Goal: Information Seeking & Learning: Learn about a topic

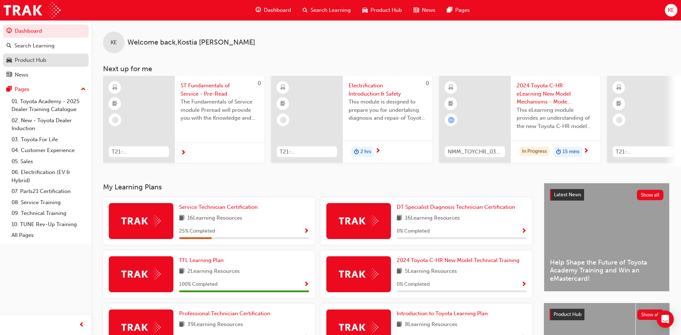
click at [41, 58] on div "Product Hub" at bounding box center [31, 60] width 32 height 8
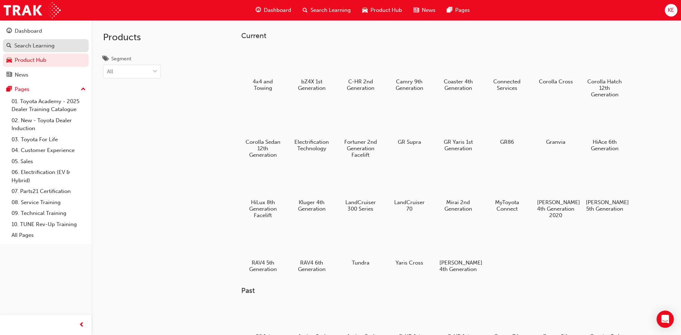
click at [78, 46] on div "Search Learning" at bounding box center [45, 45] width 79 height 9
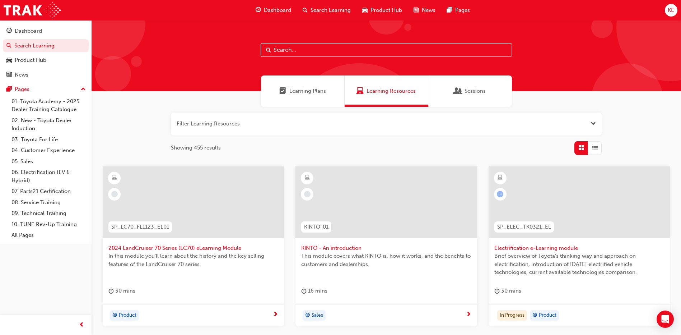
click at [326, 55] on input "text" at bounding box center [386, 50] width 251 height 14
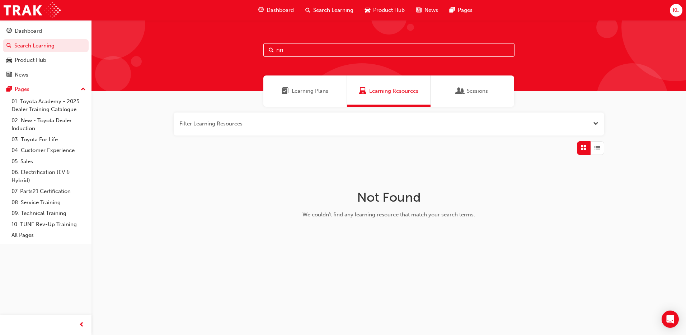
type input "n"
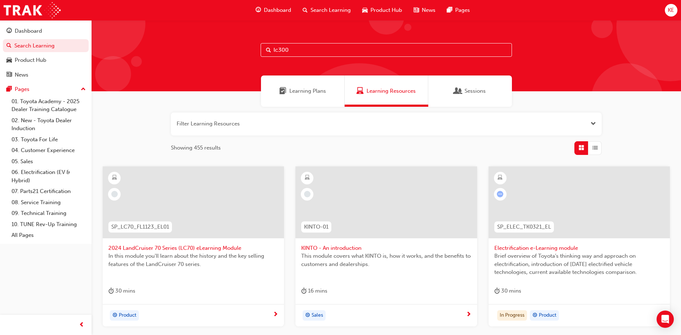
type input "lc300"
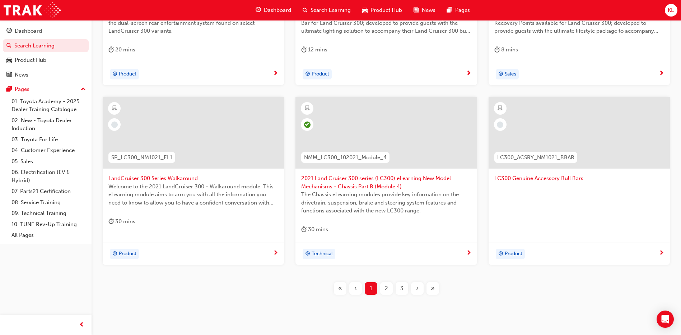
scroll to position [259, 0]
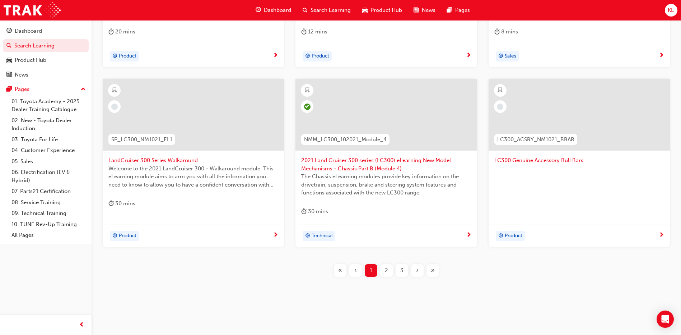
click at [385, 268] on span "2" at bounding box center [386, 270] width 3 height 8
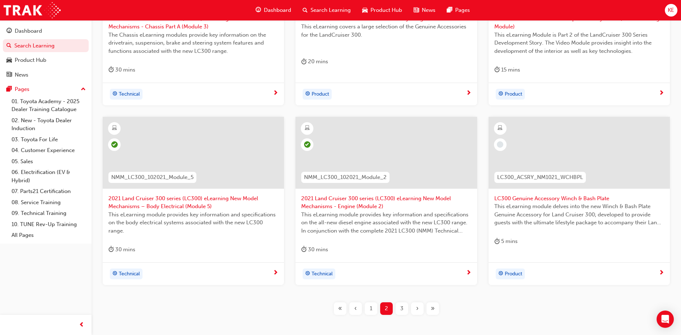
scroll to position [187, 0]
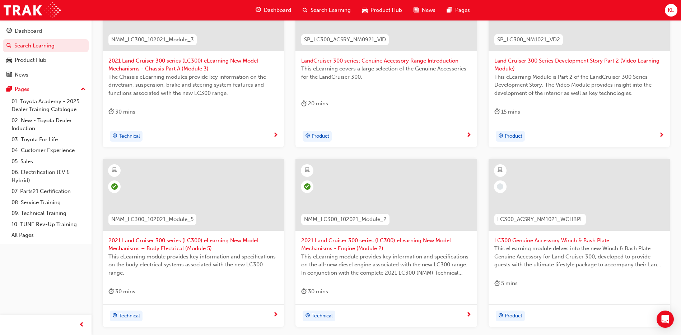
click at [197, 68] on span "2021 Land Cruiser 300 series (LC300) eLearning New Model Mechanisms - Chassis P…" at bounding box center [193, 65] width 170 height 16
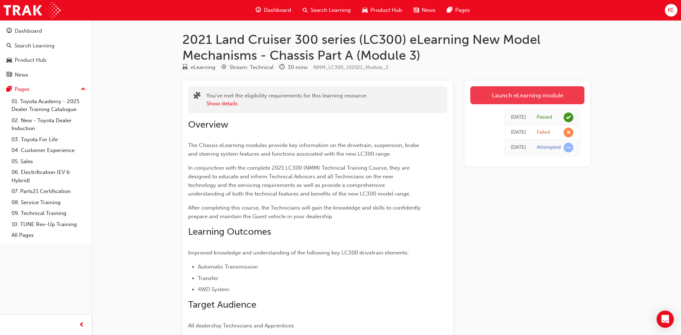
click at [550, 94] on link "Launch eLearning module" at bounding box center [527, 95] width 114 height 18
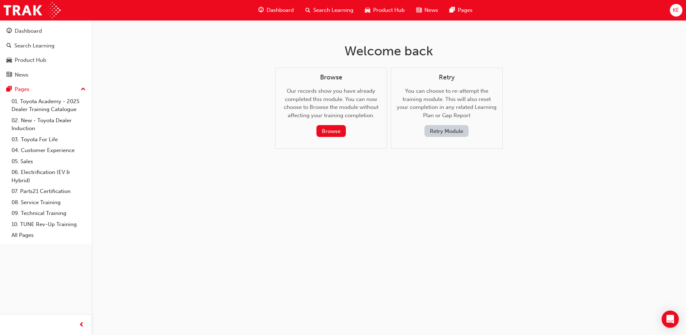
click at [434, 129] on button "Retry Module" at bounding box center [447, 131] width 44 height 12
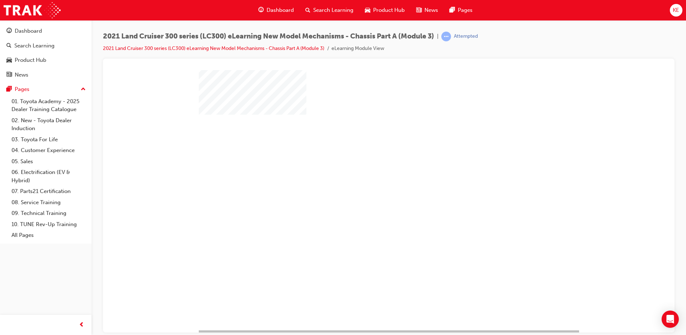
scroll to position [18, 0]
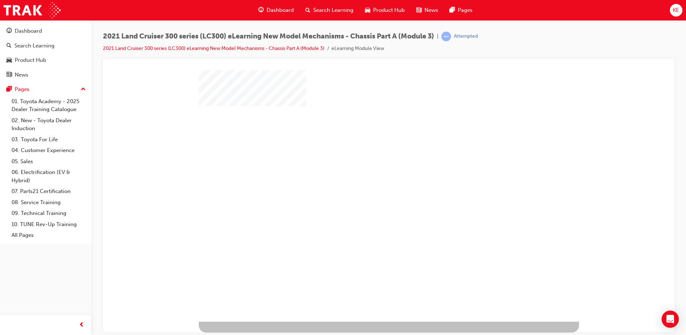
click at [410, 199] on div at bounding box center [389, 186] width 380 height 269
click at [330, 165] on div at bounding box center [389, 186] width 380 height 269
click at [365, 164] on div at bounding box center [389, 186] width 380 height 269
click at [368, 162] on div "play" at bounding box center [368, 162] width 0 height 0
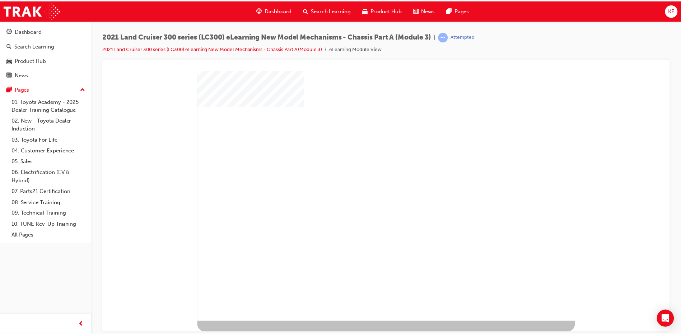
scroll to position [0, 0]
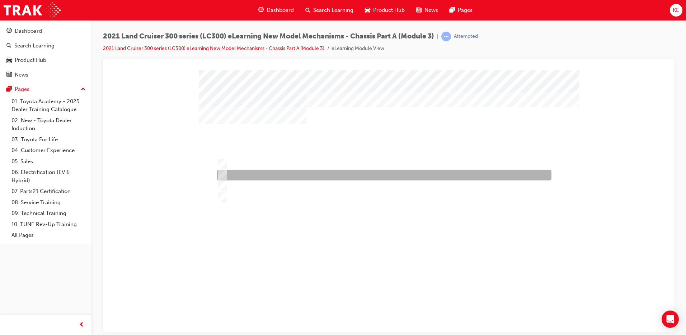
click at [237, 177] on div at bounding box center [382, 174] width 335 height 11
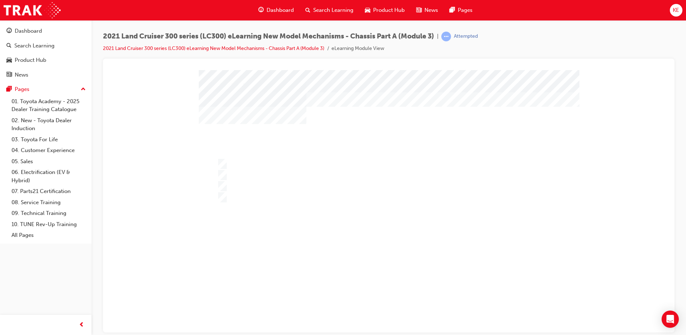
click at [252, 185] on div at bounding box center [389, 204] width 380 height 269
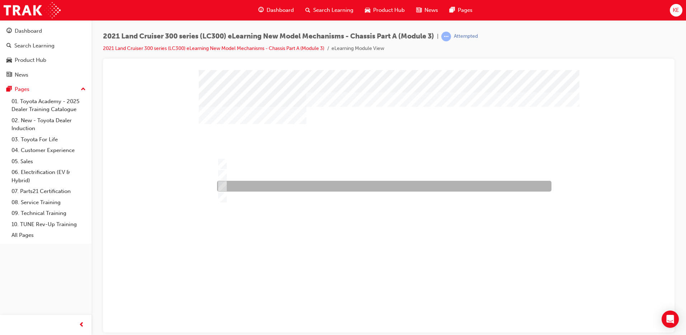
click at [237, 181] on div at bounding box center [382, 186] width 335 height 11
radio input "false"
radio input "true"
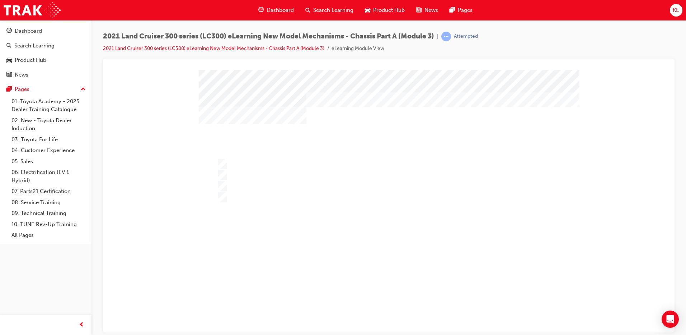
click at [375, 287] on div at bounding box center [389, 204] width 380 height 269
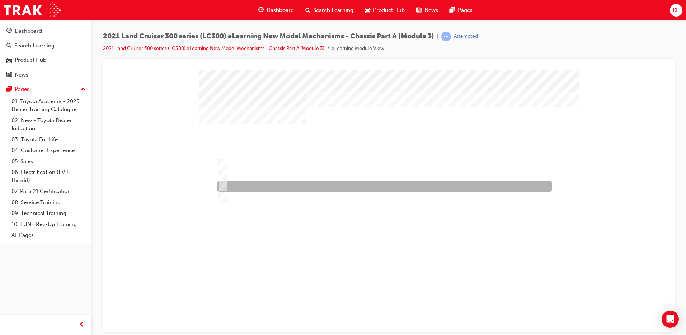
click at [322, 187] on div at bounding box center [383, 186] width 335 height 11
radio input "true"
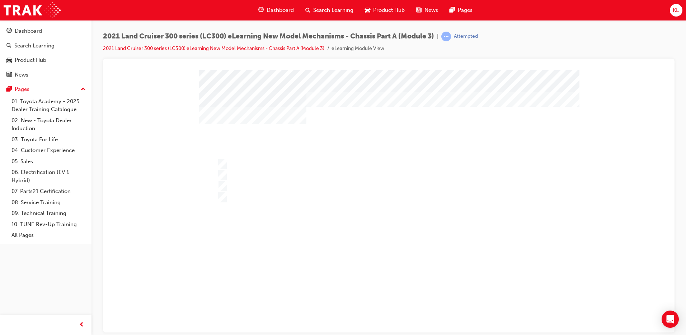
click at [345, 261] on div at bounding box center [389, 204] width 380 height 269
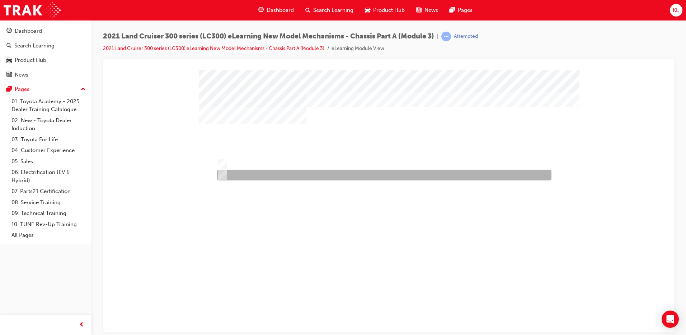
click at [241, 172] on div at bounding box center [382, 174] width 335 height 11
radio input "true"
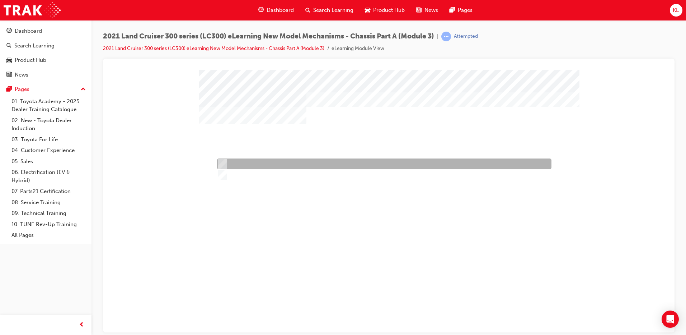
click at [246, 160] on div at bounding box center [382, 163] width 335 height 11
radio input "true"
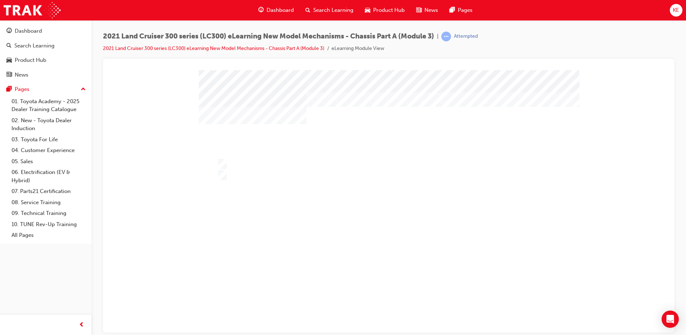
click at [365, 296] on div "" at bounding box center [389, 204] width 380 height 269
click at [348, 298] on div at bounding box center [389, 204] width 380 height 269
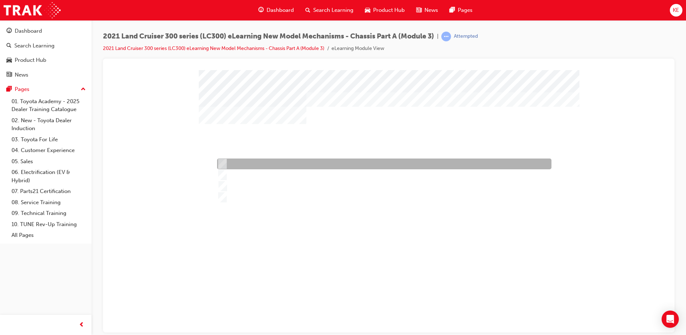
click at [285, 165] on div at bounding box center [382, 163] width 335 height 11
radio input "true"
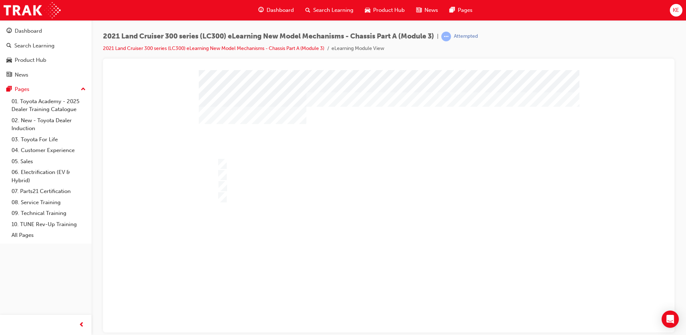
click at [342, 268] on div at bounding box center [389, 204] width 380 height 269
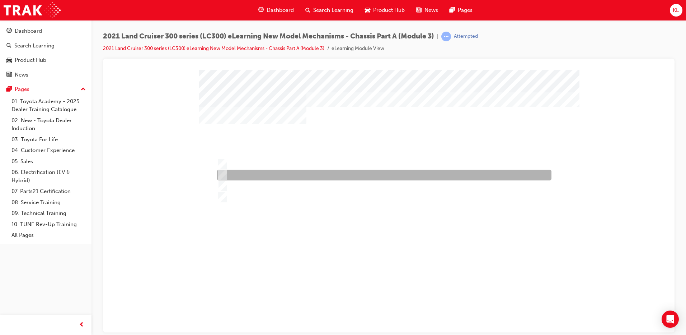
click at [313, 175] on div at bounding box center [382, 174] width 335 height 11
radio input "true"
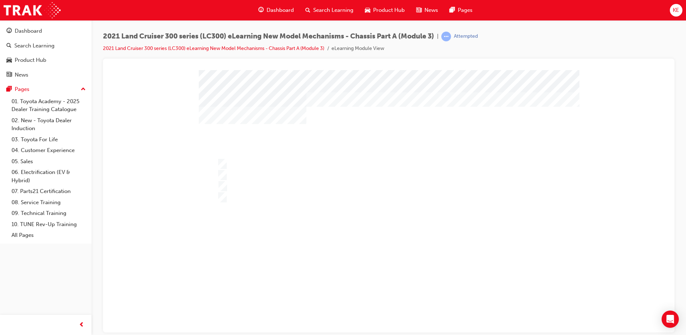
click at [381, 254] on div at bounding box center [389, 204] width 380 height 269
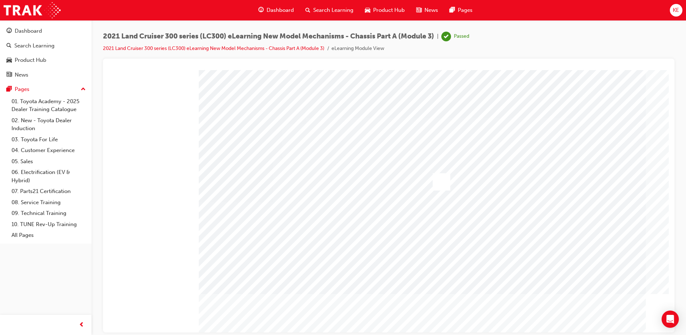
click at [106, 47] on link "2021 Land Cruiser 300 series (LC300) eLearning New Model Mechanisms - Chassis P…" at bounding box center [213, 48] width 221 height 6
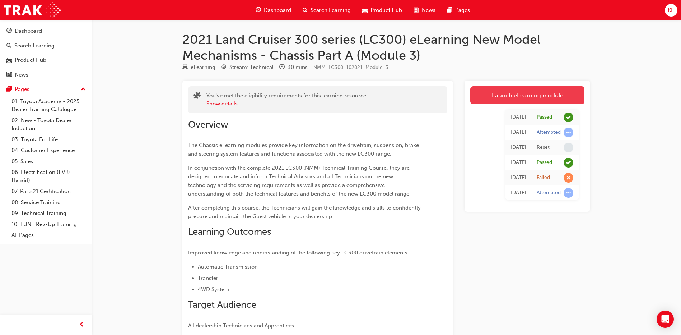
click at [513, 90] on link "Launch eLearning module" at bounding box center [527, 95] width 114 height 18
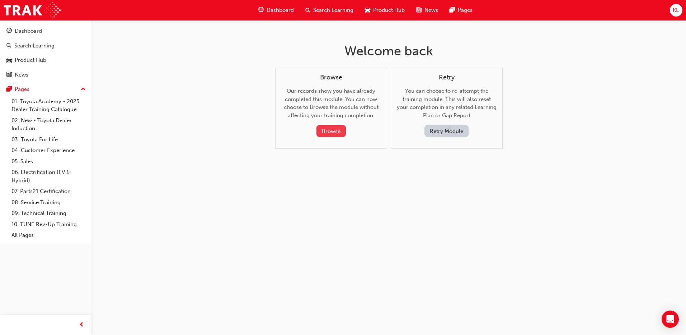
click at [324, 126] on button "Browse" at bounding box center [331, 131] width 29 height 12
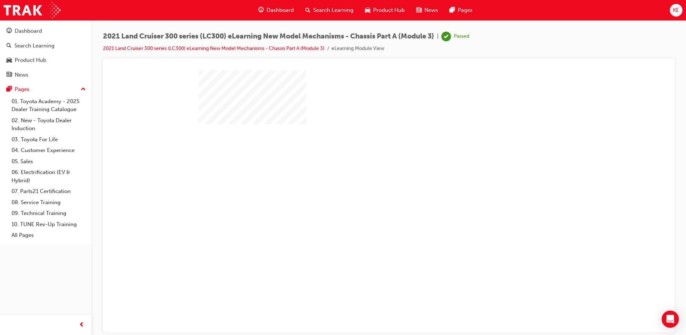
scroll to position [18, 0]
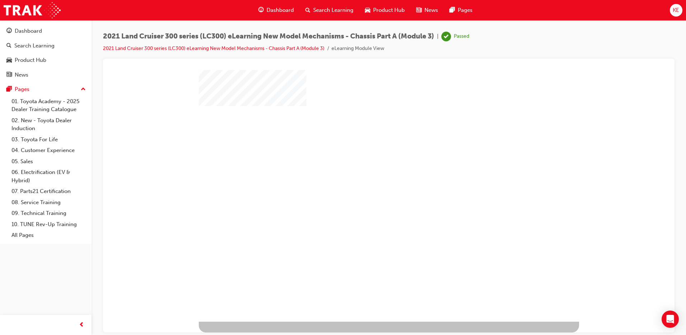
click at [541, 277] on div at bounding box center [389, 186] width 380 height 269
click at [335, 176] on div at bounding box center [389, 186] width 380 height 269
click at [367, 160] on div at bounding box center [389, 186] width 380 height 269
click at [368, 162] on div "play" at bounding box center [368, 162] width 0 height 0
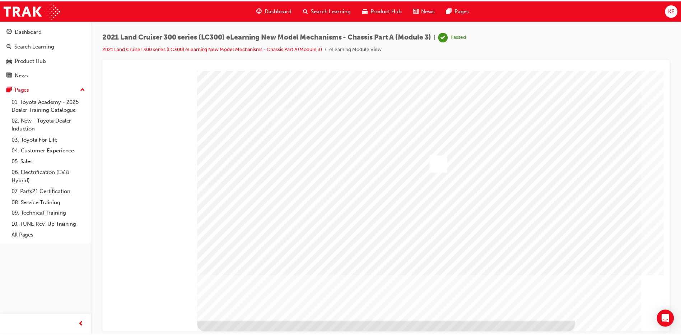
scroll to position [0, 0]
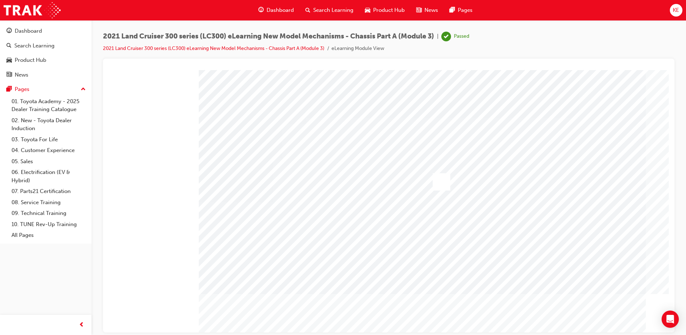
click at [446, 185] on div at bounding box center [442, 181] width 18 height 17
click at [317, 11] on span "Search Learning" at bounding box center [333, 10] width 40 height 8
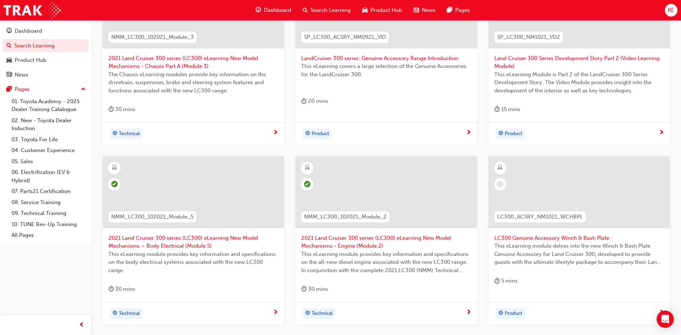
scroll to position [251, 0]
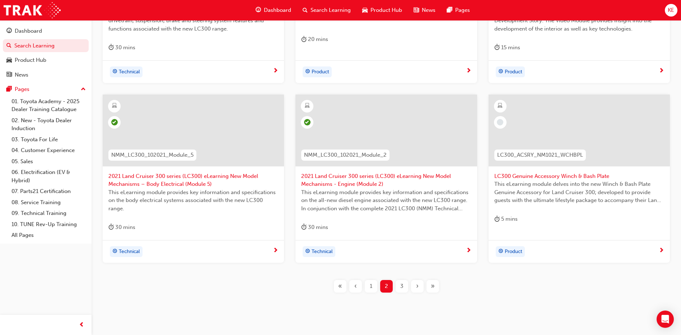
click at [370, 285] on span "1" at bounding box center [371, 286] width 3 height 8
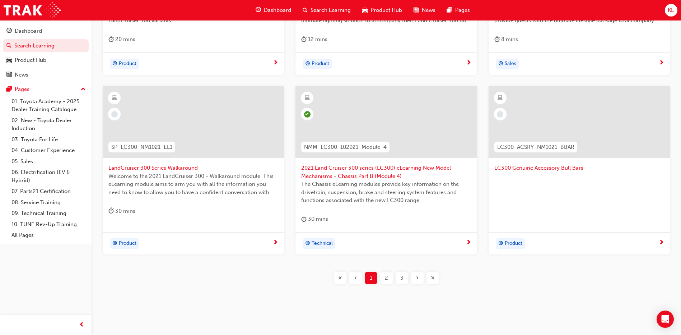
click at [387, 173] on span "2021 Land Cruiser 300 series (LC300) eLearning New Model Mechanisms - Chassis P…" at bounding box center [386, 172] width 170 height 16
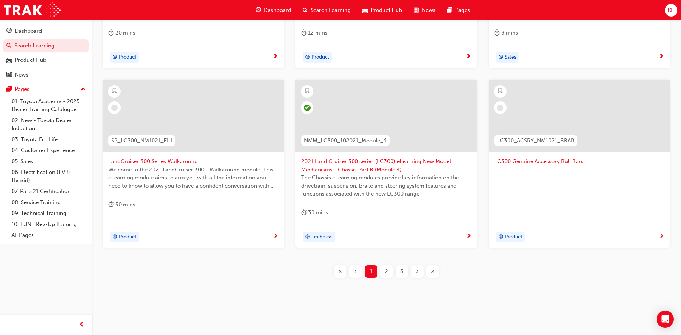
scroll to position [259, 0]
click at [398, 275] on div "3" at bounding box center [402, 270] width 13 height 13
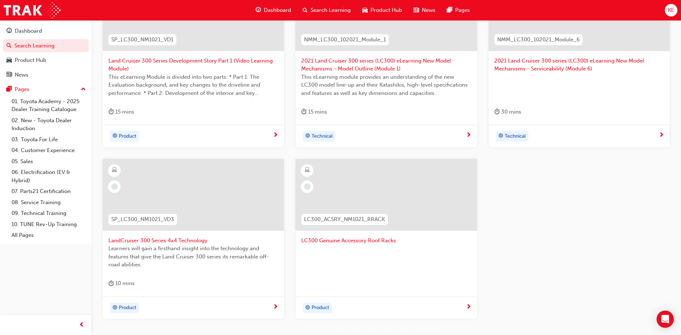
scroll to position [223, 0]
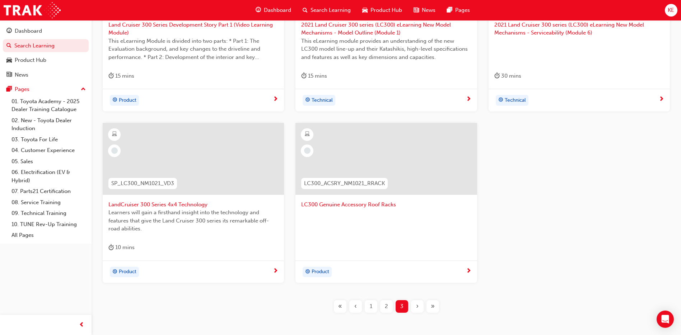
click at [386, 312] on div "2" at bounding box center [386, 306] width 13 height 13
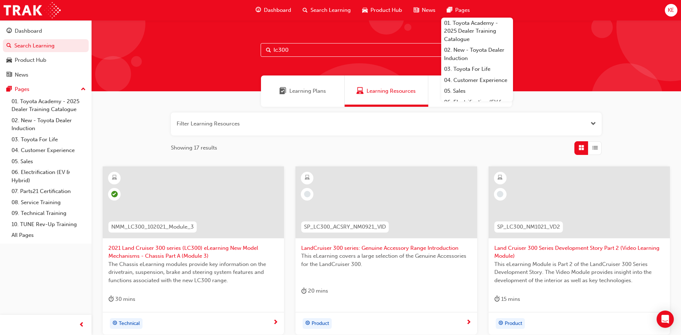
click at [337, 12] on span "Search Learning" at bounding box center [330, 10] width 40 height 8
click at [316, 46] on input "lc300" at bounding box center [386, 50] width 251 height 14
type input "l"
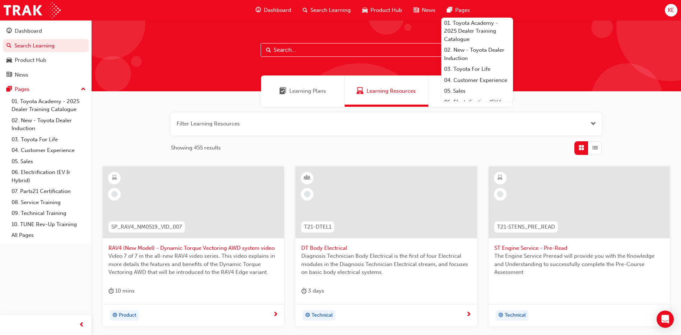
type input "m"
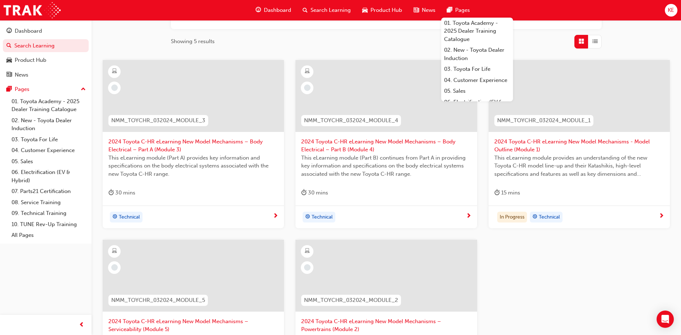
scroll to position [179, 0]
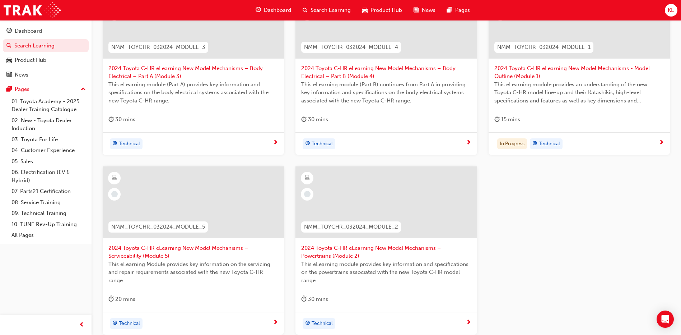
type input "nmm_toychr"
click at [541, 61] on div at bounding box center [579, 28] width 170 height 72
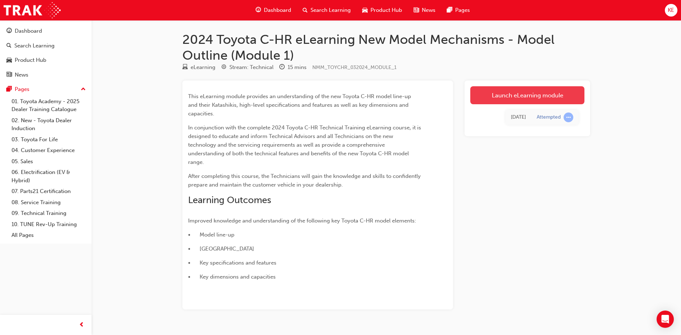
click at [542, 86] on link "Launch eLearning module" at bounding box center [527, 95] width 114 height 18
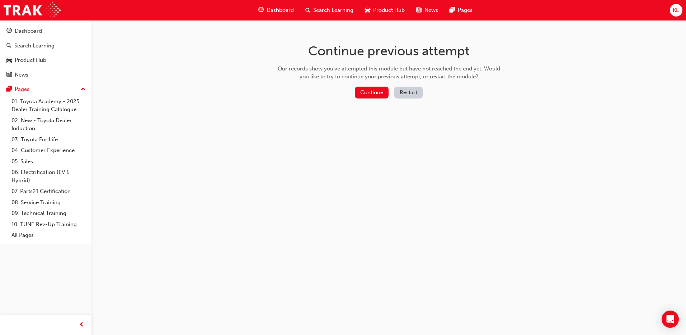
click at [396, 86] on div "Continue previous attempt Our records show you've attempted this module but hav…" at bounding box center [388, 72] width 233 height 104
click at [405, 88] on button "Restart" at bounding box center [408, 93] width 28 height 12
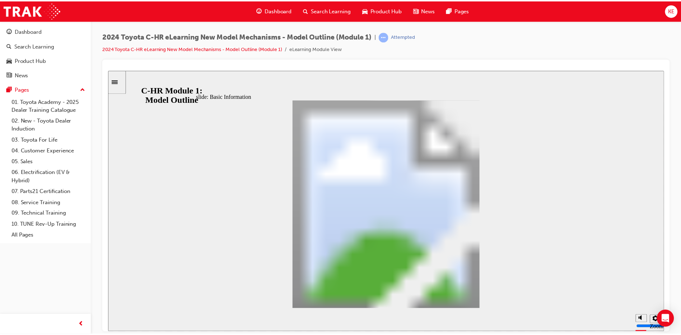
scroll to position [211, 0]
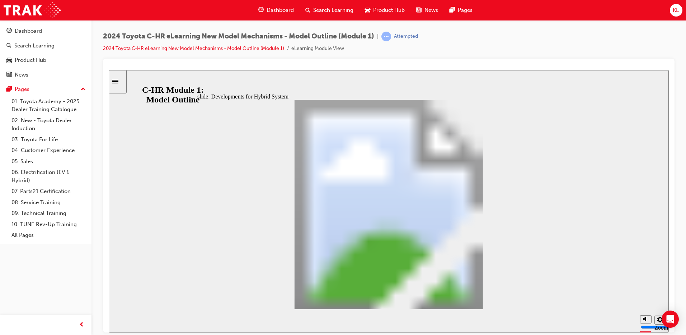
drag, startPoint x: 479, startPoint y: 302, endPoint x: 479, endPoint y: 291, distance: 10.4
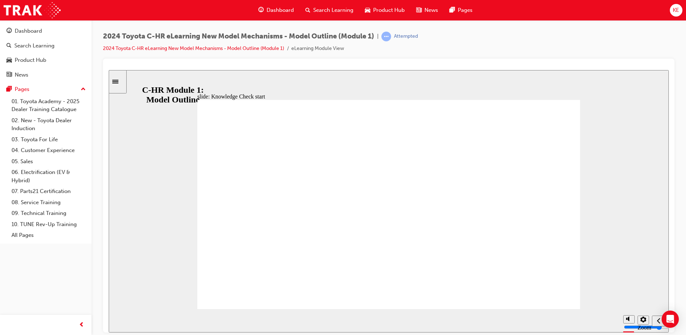
radio input "true"
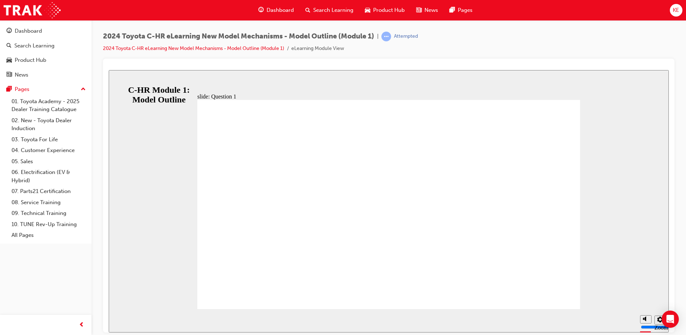
radio input "true"
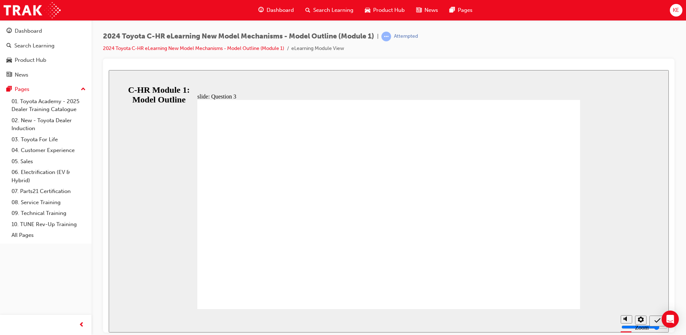
radio input "true"
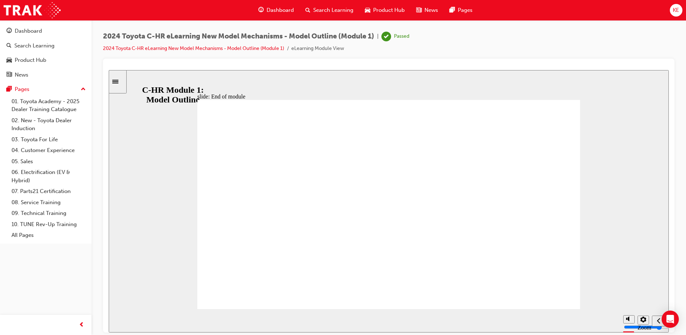
click at [274, 46] on link "2024 Toyota C-HR eLearning New Model Mechanisms - Model Outline (Module 1)" at bounding box center [193, 48] width 181 height 6
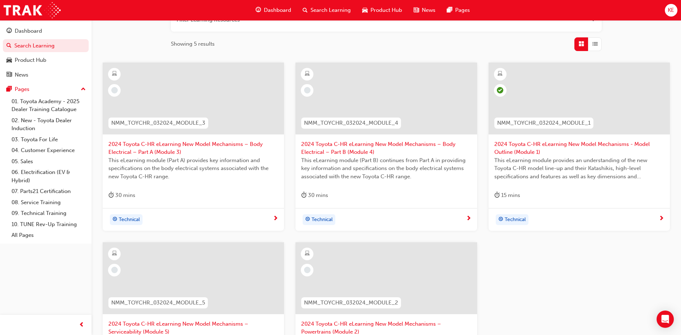
scroll to position [144, 0]
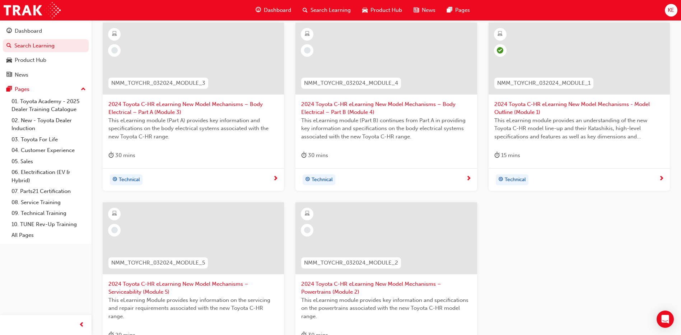
click at [354, 280] on span "2024 Toyota C-HR eLearning New Model Mechanisms – Powertrains (Module 2)" at bounding box center [386, 288] width 170 height 16
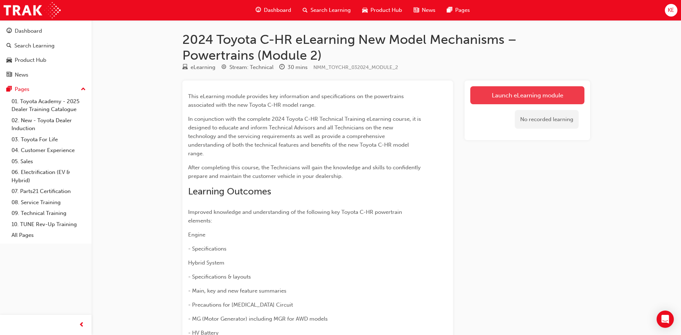
click at [533, 92] on link "Launch eLearning module" at bounding box center [527, 95] width 114 height 18
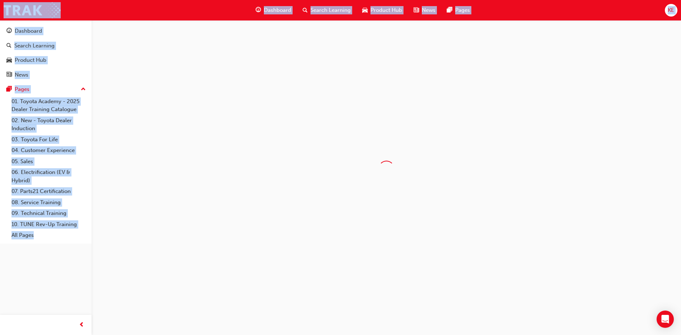
click at [533, 92] on div at bounding box center [386, 168] width 589 height 296
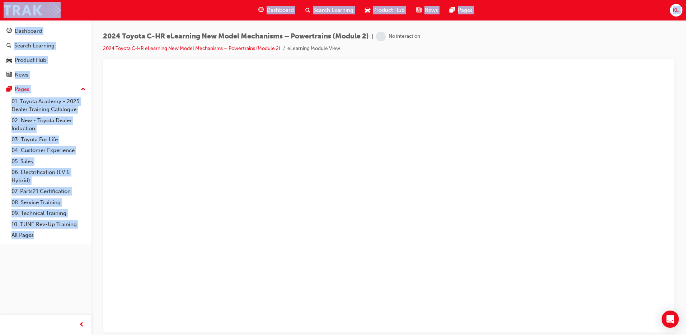
click at [528, 59] on div at bounding box center [389, 196] width 572 height 274
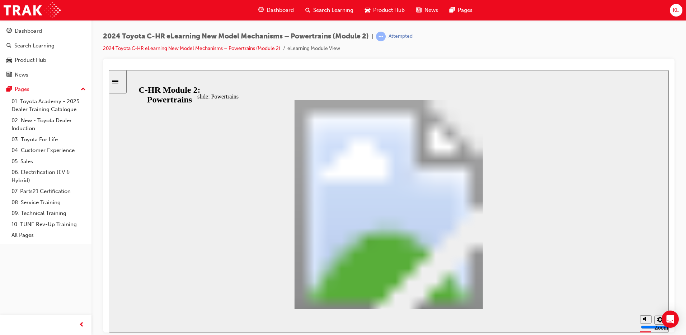
click at [528, 59] on div at bounding box center [389, 196] width 572 height 274
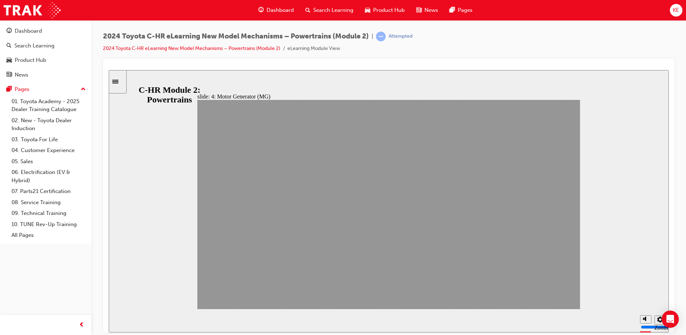
drag, startPoint x: 531, startPoint y: 288, endPoint x: 534, endPoint y: 295, distance: 7.9
drag, startPoint x: 540, startPoint y: 302, endPoint x: 542, endPoint y: 296, distance: 5.8
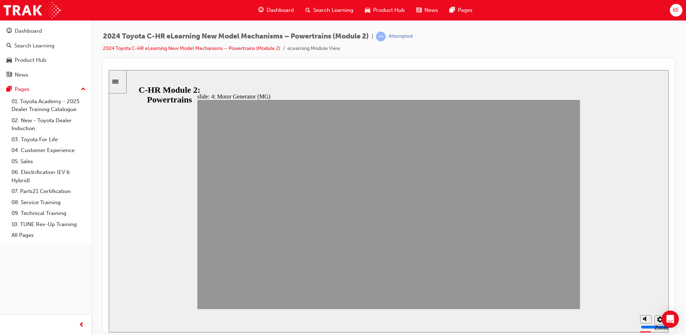
drag, startPoint x: 534, startPoint y: 307, endPoint x: 566, endPoint y: 280, distance: 42.1
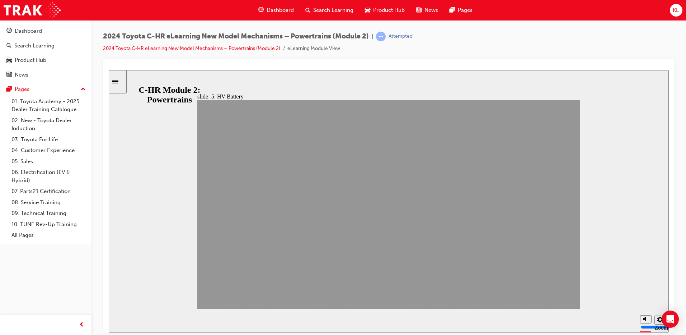
drag, startPoint x: 569, startPoint y: 253, endPoint x: 565, endPoint y: 266, distance: 13.1
drag, startPoint x: 555, startPoint y: 291, endPoint x: 553, endPoint y: 288, distance: 4.1
click at [540, 324] on section "Playback Speed 2 1.75 1.5 1.25 0.75" at bounding box center [389, 319] width 560 height 23
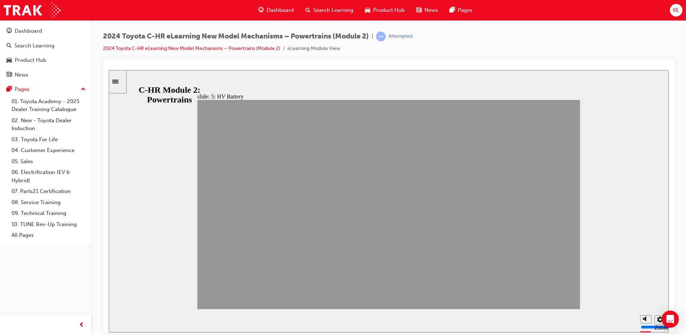
drag, startPoint x: 538, startPoint y: 298, endPoint x: 555, endPoint y: 291, distance: 18.7
click at [554, 315] on div "slide: 5: HV Battery Section 5: HV Battery NEXT BACK NEXT BACK HV Battery Secti…" at bounding box center [389, 201] width 560 height 262
click at [552, 319] on section "Playback Speed 2 1.75 1.5 1.25 0.75" at bounding box center [389, 319] width 560 height 23
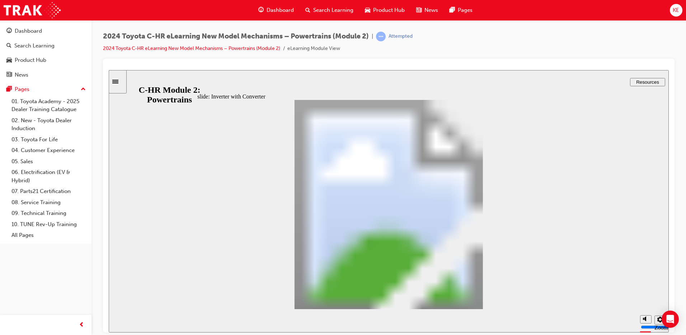
drag, startPoint x: 478, startPoint y: 304, endPoint x: 478, endPoint y: 300, distance: 4.3
drag, startPoint x: 480, startPoint y: 294, endPoint x: 485, endPoint y: 294, distance: 4.7
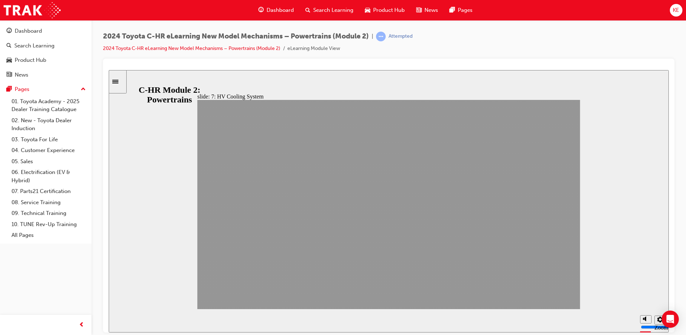
drag, startPoint x: 554, startPoint y: 286, endPoint x: 552, endPoint y: 296, distance: 10.5
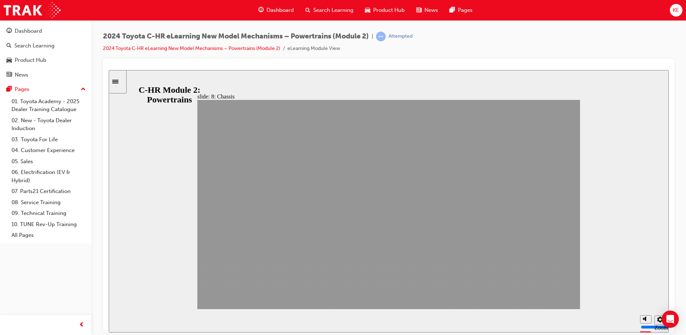
drag, startPoint x: 518, startPoint y: 296, endPoint x: 542, endPoint y: 312, distance: 28.0
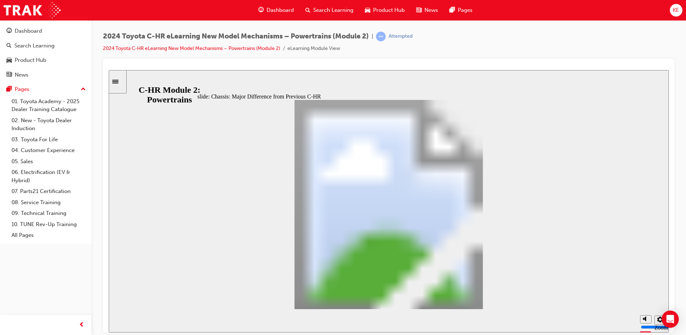
drag, startPoint x: 475, startPoint y: 275, endPoint x: 478, endPoint y: 299, distance: 24.6
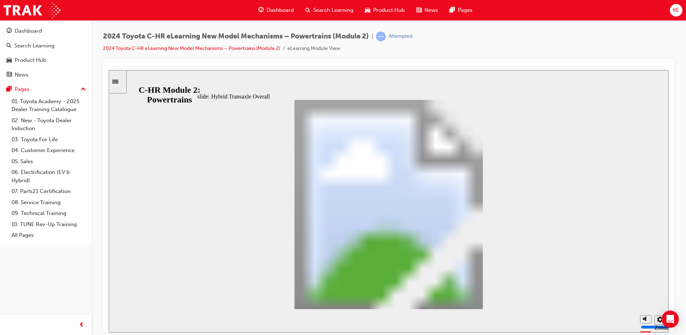
click at [499, 286] on div "Construction Features Oval 16 Oval 3 Dry-sump lubrication mechanism (output dri…" at bounding box center [388, 206] width 383 height 215
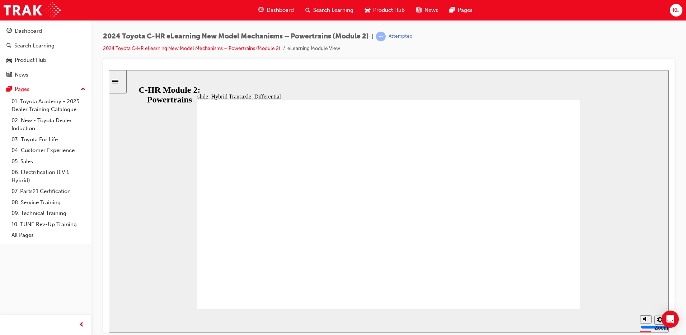
click at [498, 311] on div "slide: Hybrid Transaxle: Cooling System Hybrid Transaxle: Differential Oval 16 …" at bounding box center [389, 201] width 560 height 262
click at [498, 310] on section "Playback Speed 2 1.75" at bounding box center [389, 319] width 560 height 23
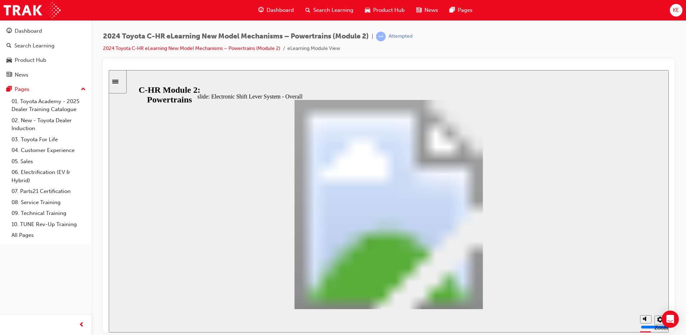
click at [494, 313] on div "slide: Electronic Shift Lever System – Shift Control Actuator Electronic Shift …" at bounding box center [389, 201] width 560 height 262
click at [494, 316] on section "Playback Speed 2 1.75" at bounding box center [389, 319] width 560 height 23
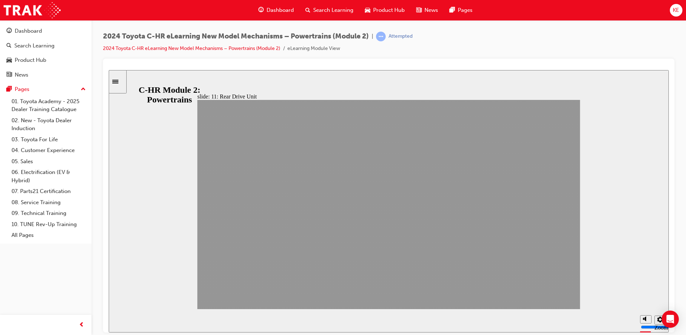
drag, startPoint x: 494, startPoint y: 292, endPoint x: 517, endPoint y: 296, distance: 23.3
drag, startPoint x: 571, startPoint y: 324, endPoint x: 568, endPoint y: 317, distance: 7.9
click at [568, 317] on section "Playback Speed 2 1.75 1.5 1.25 0.75" at bounding box center [389, 319] width 560 height 23
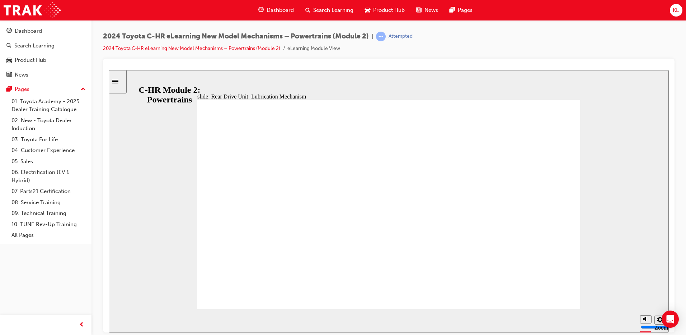
drag, startPoint x: 499, startPoint y: 291, endPoint x: 492, endPoint y: 299, distance: 11.0
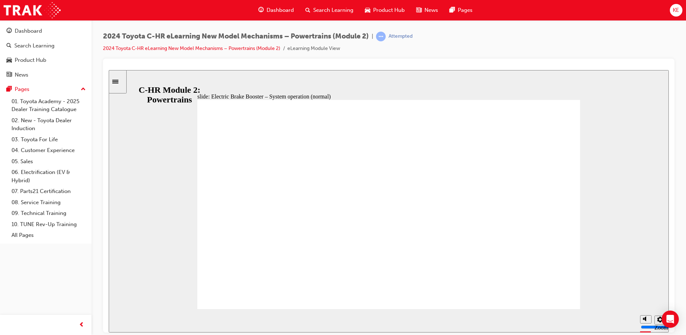
drag, startPoint x: 498, startPoint y: 304, endPoint x: 538, endPoint y: 276, distance: 49.3
drag, startPoint x: 538, startPoint y: 276, endPoint x: 564, endPoint y: 282, distance: 26.6
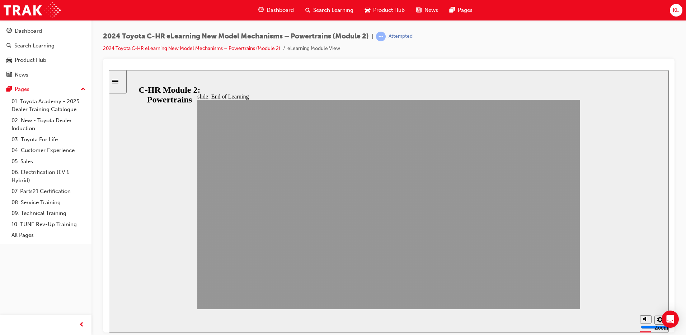
drag, startPoint x: 494, startPoint y: 293, endPoint x: 519, endPoint y: 289, distance: 26.3
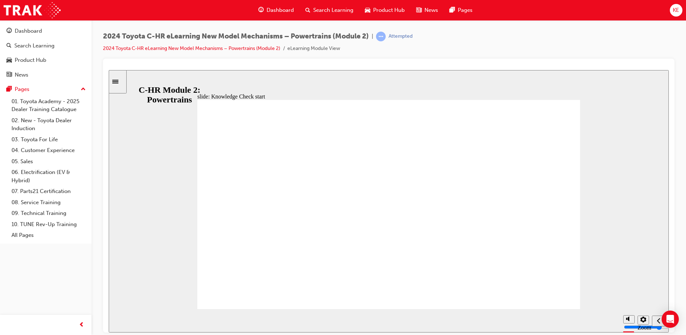
radio input "false"
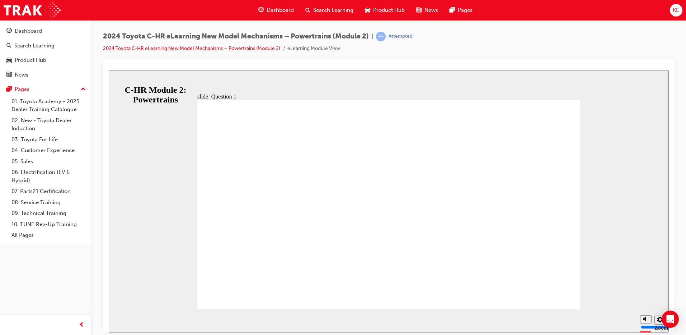
radio input "true"
drag, startPoint x: 534, startPoint y: 280, endPoint x: 529, endPoint y: 276, distance: 6.7
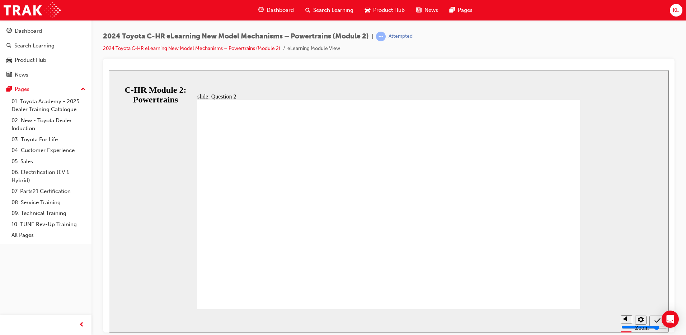
drag, startPoint x: 542, startPoint y: 266, endPoint x: 540, endPoint y: 271, distance: 5.2
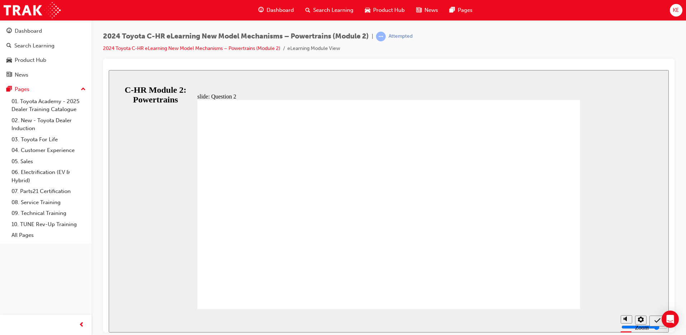
radio input "false"
radio input "true"
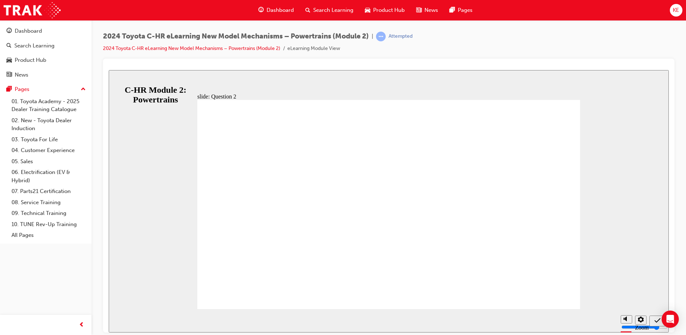
radio input "true"
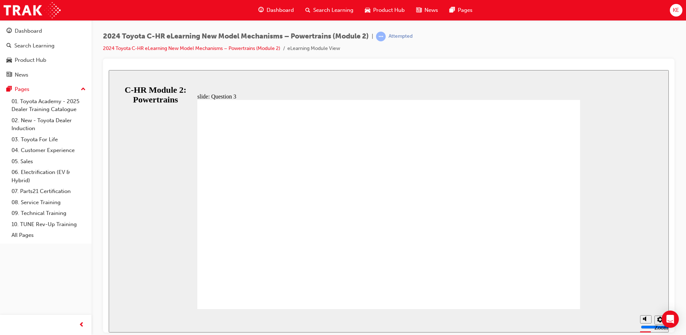
radio input "true"
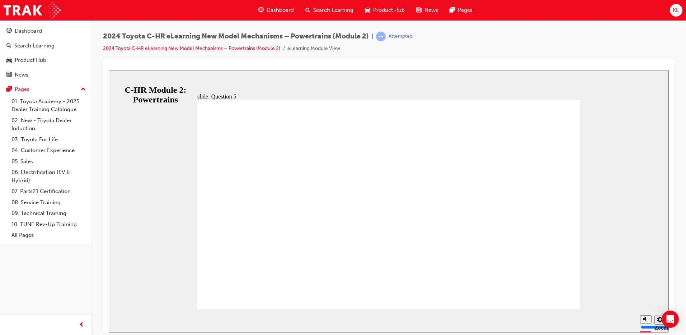
radio input "false"
radio input "true"
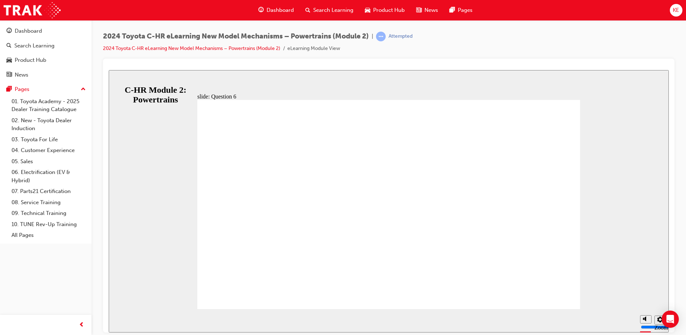
radio input "true"
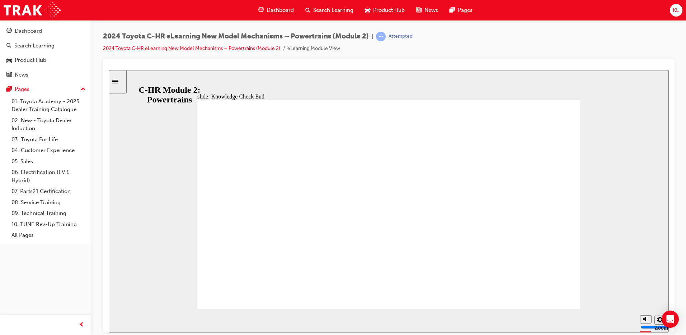
click at [117, 79] on div "Sidebar Toggle" at bounding box center [118, 81] width 12 height 5
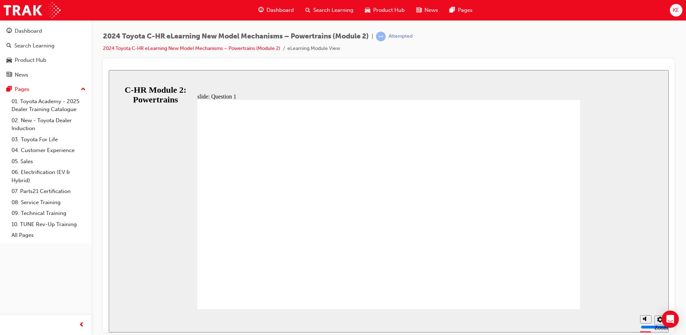
radio input "true"
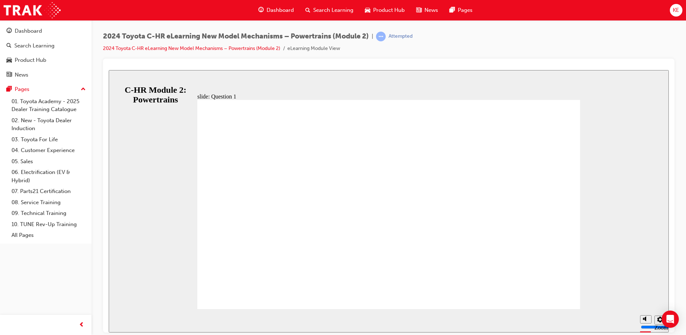
radio input "true"
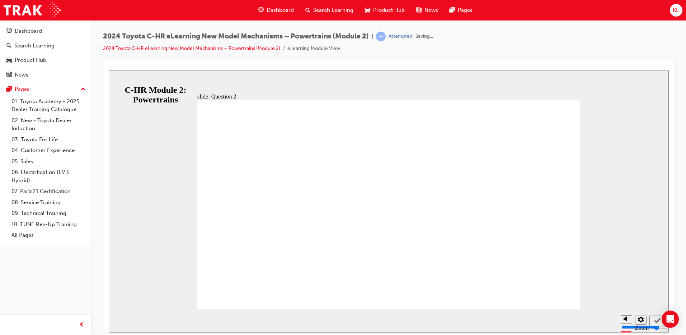
drag, startPoint x: 552, startPoint y: 277, endPoint x: 537, endPoint y: 276, distance: 15.8
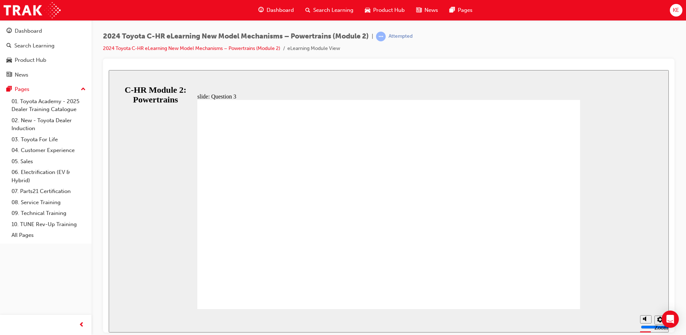
radio input "false"
radio input "true"
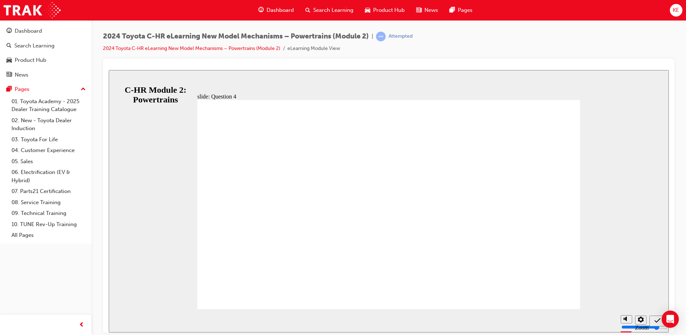
radio input "true"
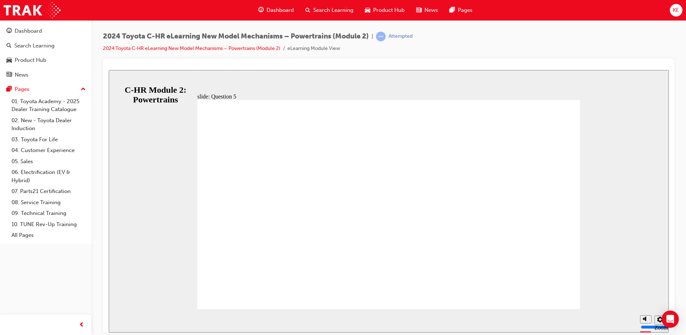
radio input "false"
radio input "true"
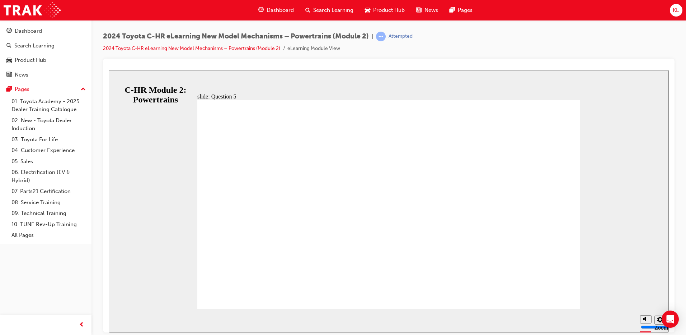
radio input "true"
